Goal: Task Accomplishment & Management: Manage account settings

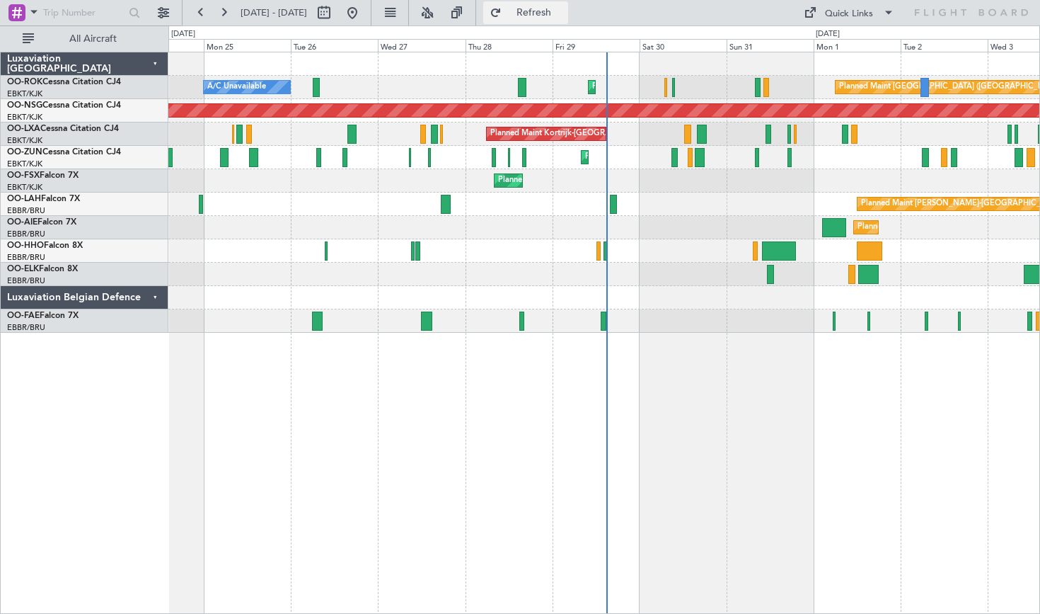
click at [536, 11] on button "Refresh" at bounding box center [525, 12] width 85 height 23
click at [159, 16] on button at bounding box center [163, 12] width 23 height 23
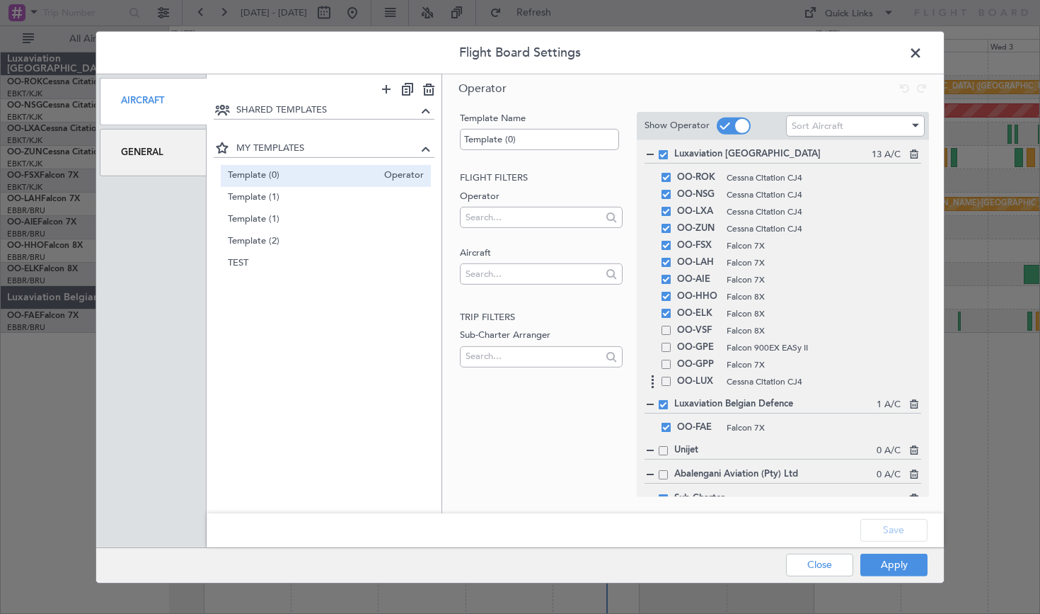
click at [664, 378] on span at bounding box center [666, 380] width 9 height 9
click at [672, 376] on input "checkbox" at bounding box center [672, 376] width 0 height 0
click at [664, 369] on div "OO-GPP Falcon 7X" at bounding box center [783, 363] width 277 height 17
click at [670, 354] on div "OO-GPE Falcon 900EX EASy II" at bounding box center [783, 346] width 277 height 17
click at [668, 349] on span at bounding box center [666, 346] width 9 height 9
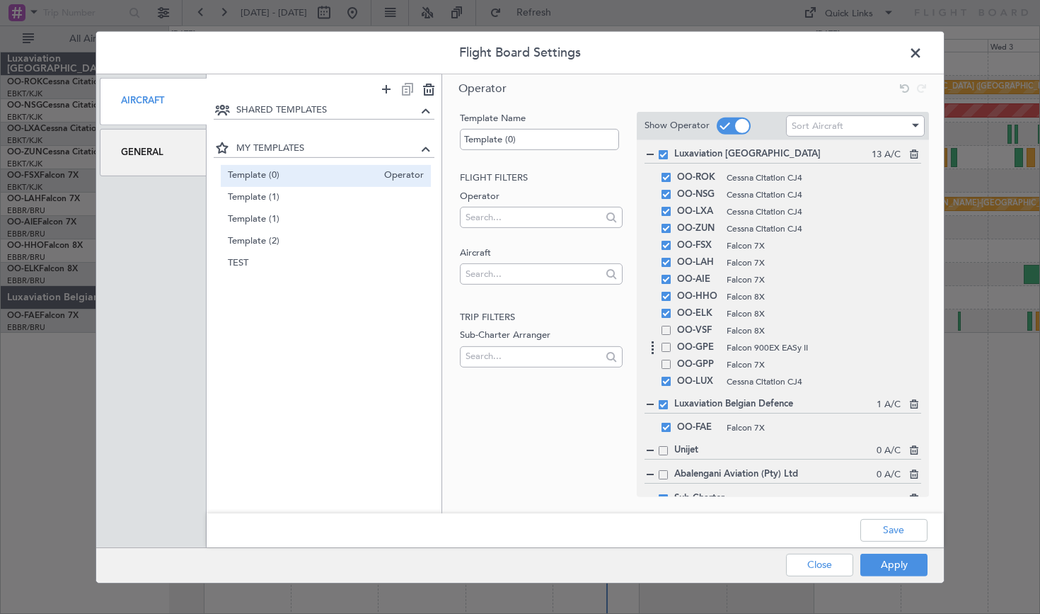
click at [672, 342] on input "checkbox" at bounding box center [672, 342] width 0 height 0
click at [667, 360] on span at bounding box center [666, 363] width 9 height 9
click at [672, 359] on input "checkbox" at bounding box center [672, 359] width 0 height 0
click at [890, 541] on button "Save" at bounding box center [894, 530] width 67 height 23
click at [890, 561] on button "Apply" at bounding box center [894, 564] width 67 height 23
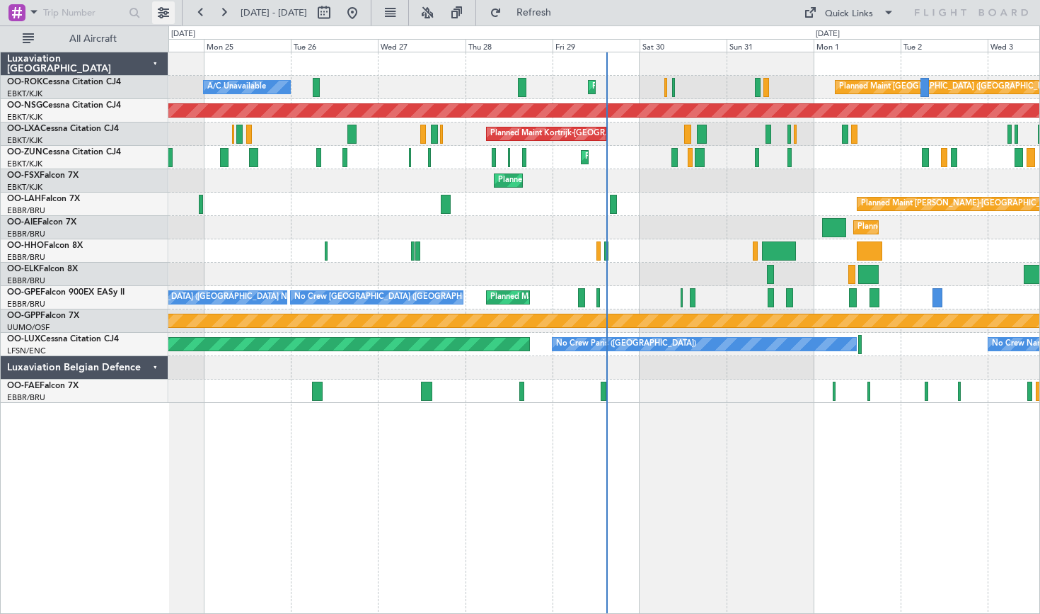
click at [159, 13] on button at bounding box center [163, 12] width 23 height 23
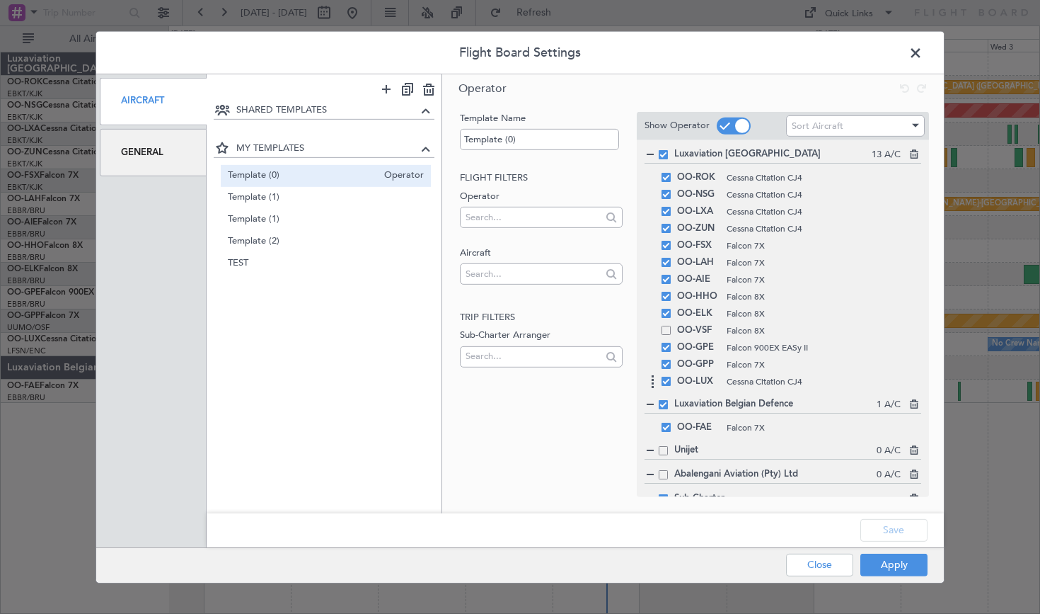
click at [668, 383] on span at bounding box center [666, 380] width 9 height 9
click at [672, 376] on input "checkbox" at bounding box center [672, 376] width 0 height 0
click at [666, 368] on span at bounding box center [666, 363] width 9 height 9
click at [672, 359] on input "checkbox" at bounding box center [672, 359] width 0 height 0
click at [665, 355] on div "OO-GPE Falcon 900EX EASy II" at bounding box center [783, 346] width 277 height 17
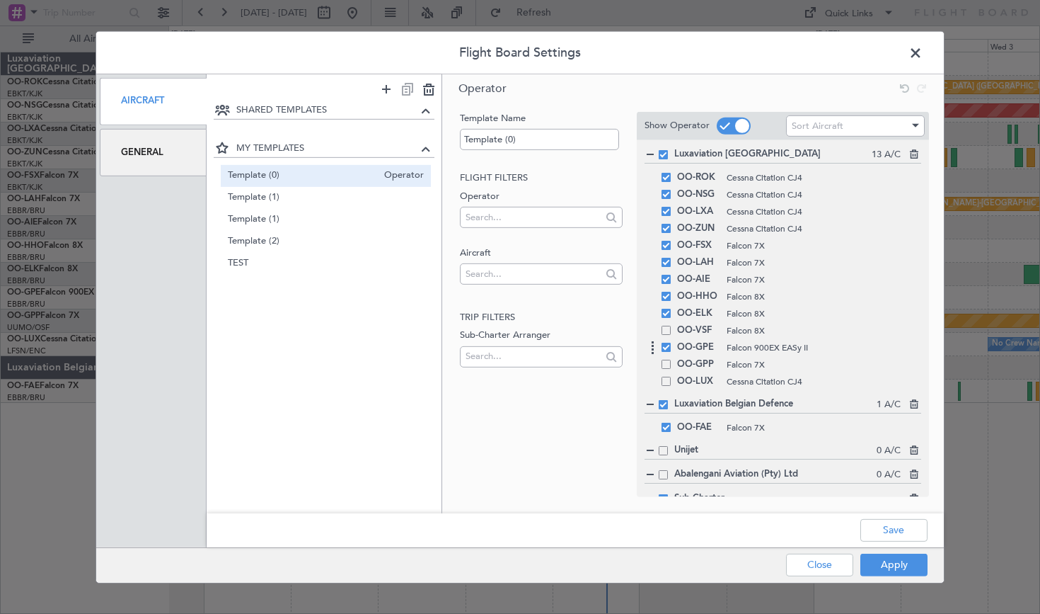
click at [668, 351] on span at bounding box center [666, 346] width 9 height 9
click at [672, 342] on input "checkbox" at bounding box center [672, 342] width 0 height 0
click at [885, 557] on button "Apply" at bounding box center [894, 564] width 67 height 23
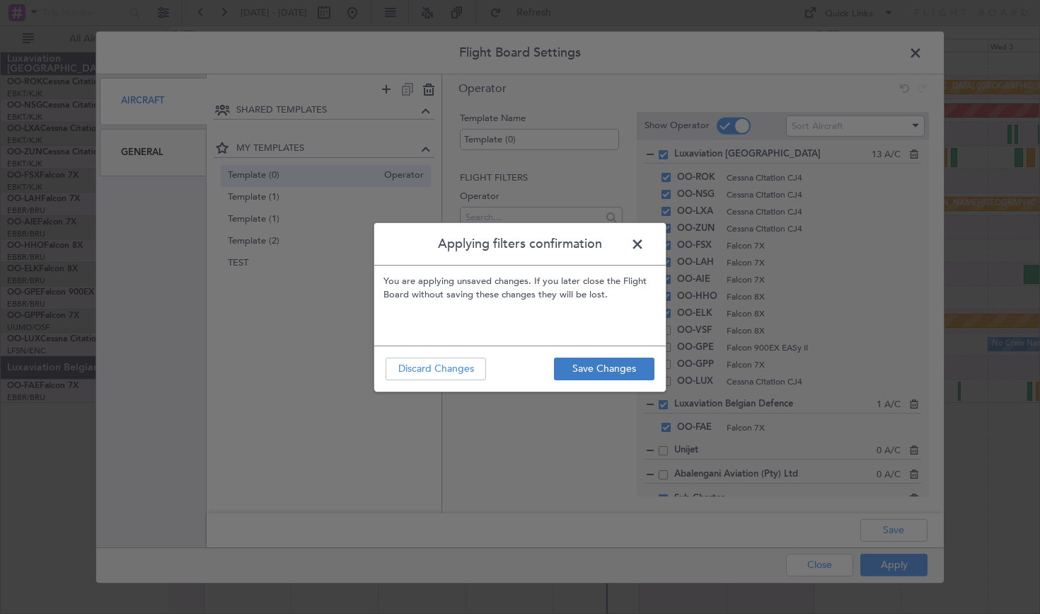
click at [611, 376] on button "Save Changes" at bounding box center [604, 368] width 100 height 23
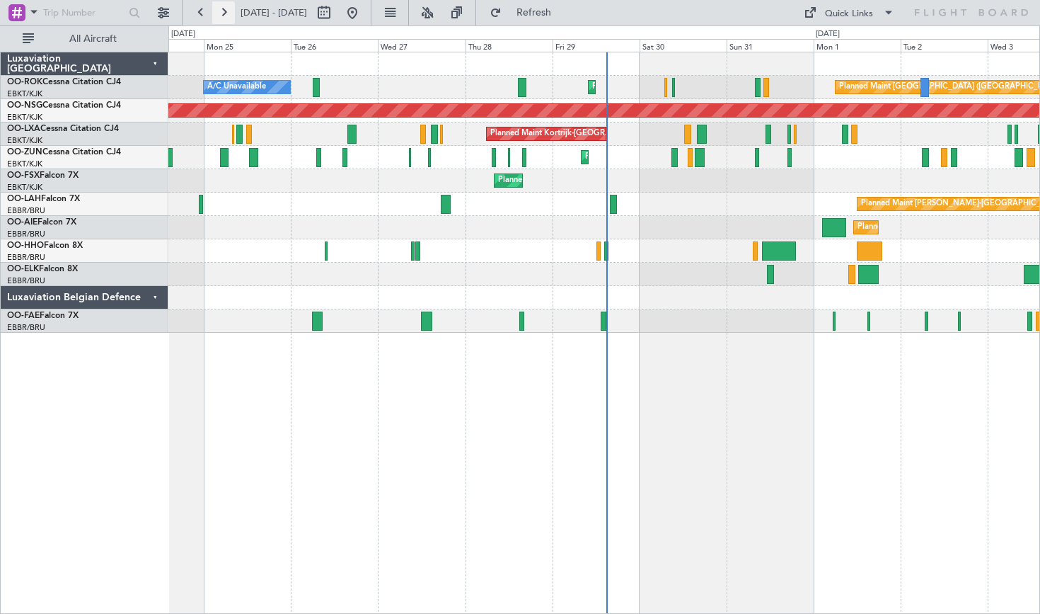
click at [222, 6] on button at bounding box center [223, 12] width 23 height 23
